Goal: Information Seeking & Learning: Find specific page/section

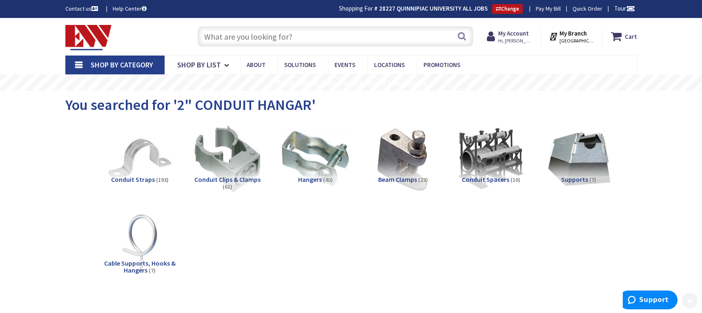
click at [256, 36] on input "text" at bounding box center [336, 36] width 276 height 20
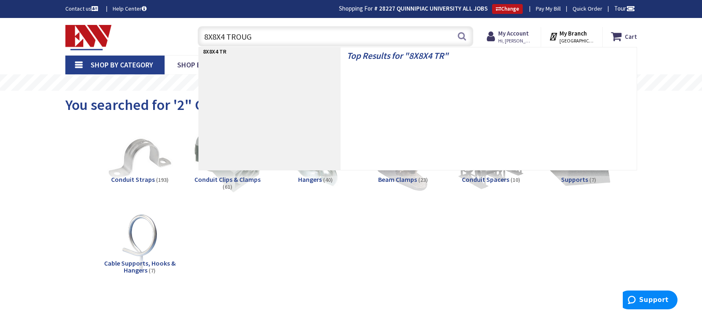
type input "8X8X4 TROUGH"
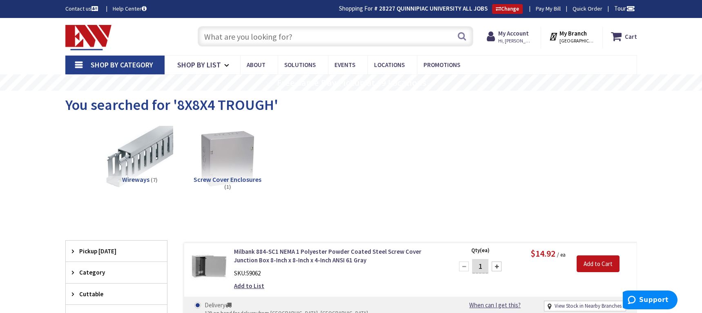
click at [245, 45] on input "text" at bounding box center [336, 36] width 276 height 20
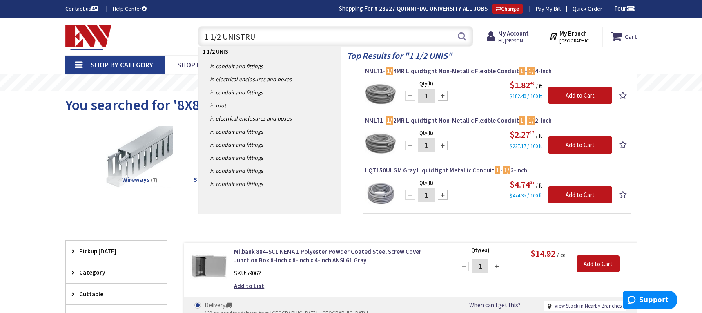
type input "1 1/2 UNISTRUT"
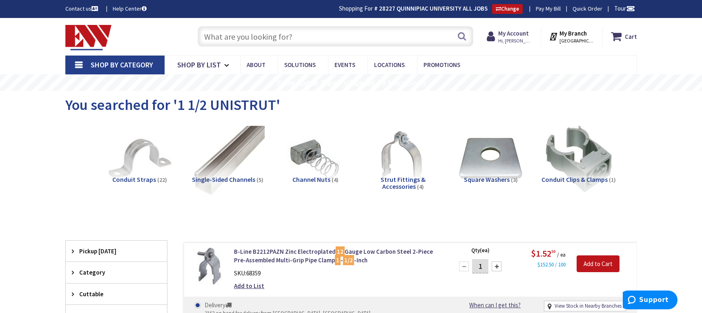
click at [205, 149] on img at bounding box center [227, 159] width 74 height 74
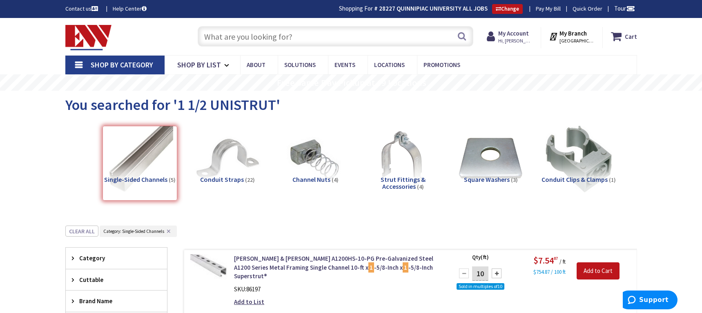
click at [262, 42] on input "text" at bounding box center [336, 36] width 276 height 20
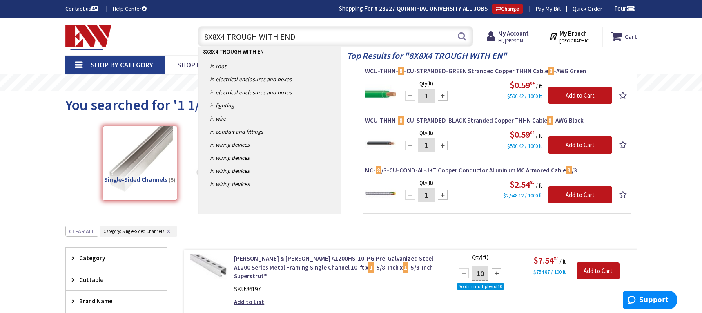
type input "8X8X4 TROUGH WITH ENDS"
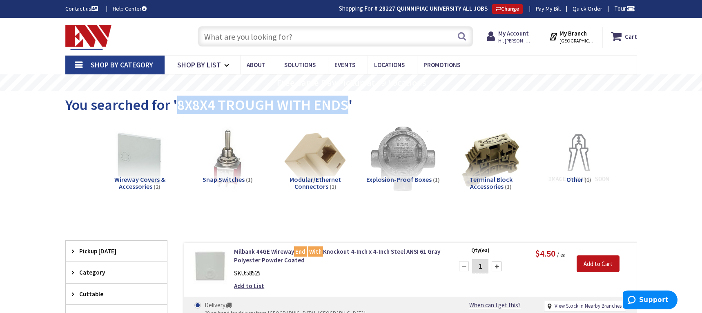
drag, startPoint x: 178, startPoint y: 107, endPoint x: 349, endPoint y: 101, distance: 171.4
click at [349, 101] on span "You searched for '8X8X4 TROUGH WITH ENDS'" at bounding box center [208, 105] width 287 height 18
click at [223, 111] on span "You searched for '8X8X4 TROUGH WITH ENDS'" at bounding box center [208, 105] width 287 height 18
drag, startPoint x: 178, startPoint y: 101, endPoint x: 274, endPoint y: 102, distance: 95.6
click at [274, 102] on span "You searched for '8X8X4 TROUGH WITH ENDS'" at bounding box center [208, 105] width 287 height 18
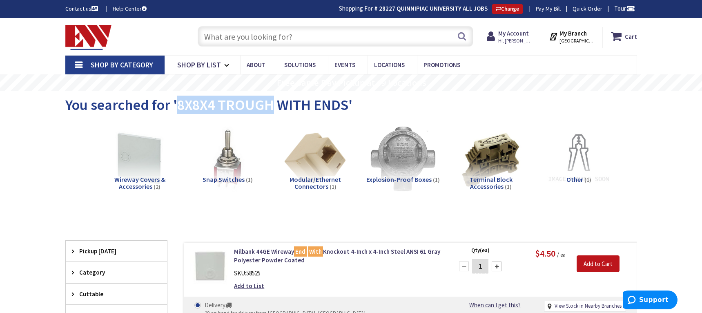
copy span "8X8X4 TROUGH"
click at [242, 31] on input "text" at bounding box center [336, 36] width 276 height 20
paste input "8X8X4 TROUGH"
type input "8X8X4 TROUGH"
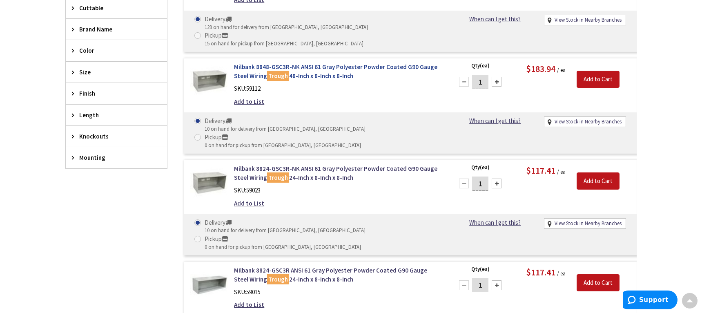
scroll to position [245, 0]
